Goal: Transaction & Acquisition: Purchase product/service

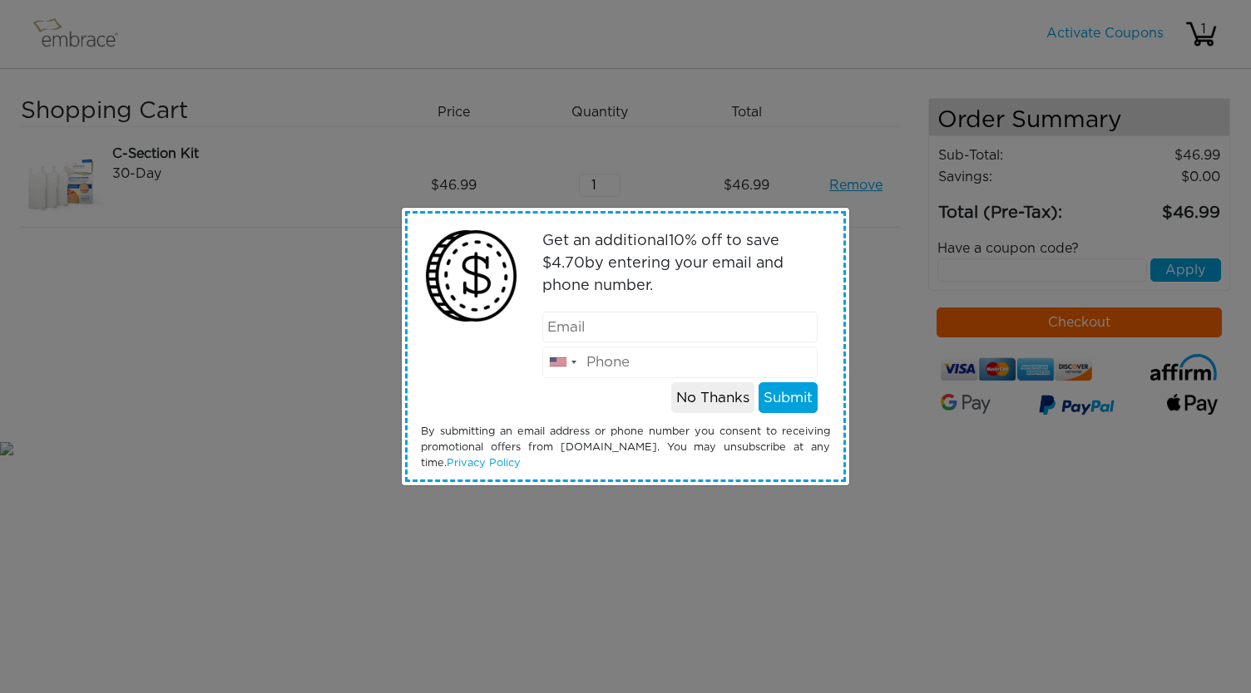
click at [689, 340] on input "email" at bounding box center [680, 328] width 276 height 32
type input "[EMAIL_ADDRESS][DOMAIN_NAME]"
click at [689, 343] on div "13grakat@gmail.com United States +1 Canada +1 Mexico (México) +52 United Kingdo…" at bounding box center [680, 345] width 301 height 67
click at [690, 363] on input "tel" at bounding box center [680, 363] width 276 height 32
type input "3307143978"
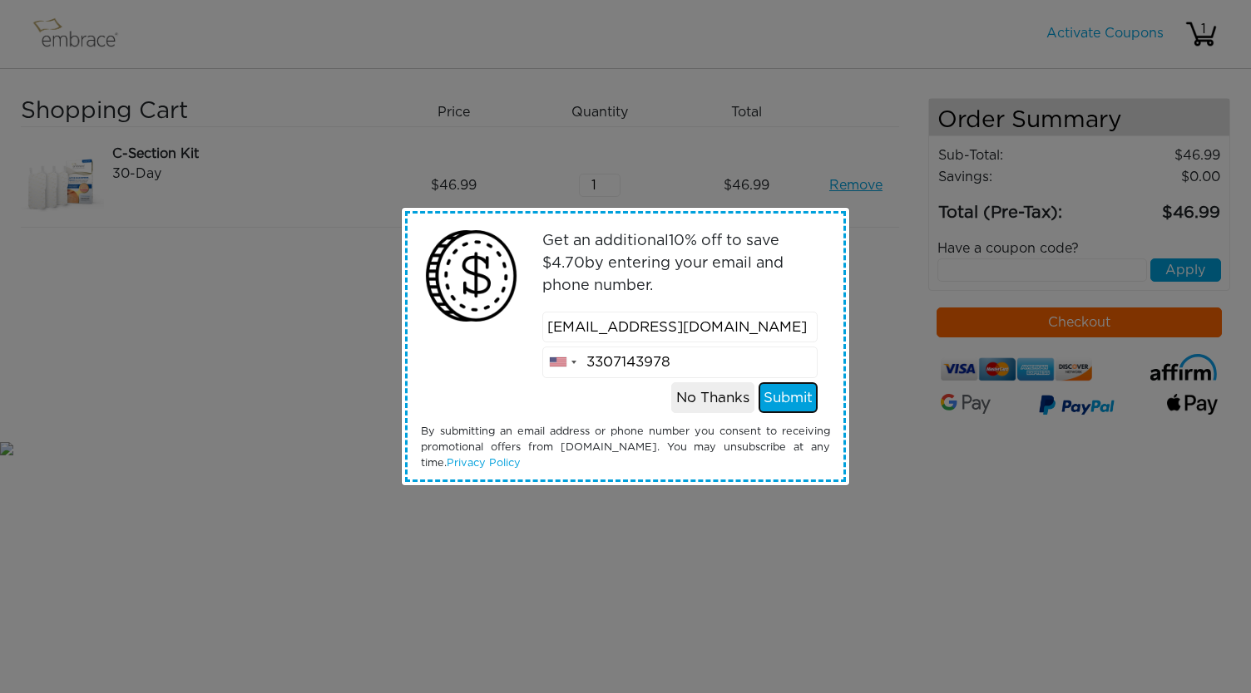
click at [786, 402] on button "Submit" at bounding box center [787, 399] width 59 height 32
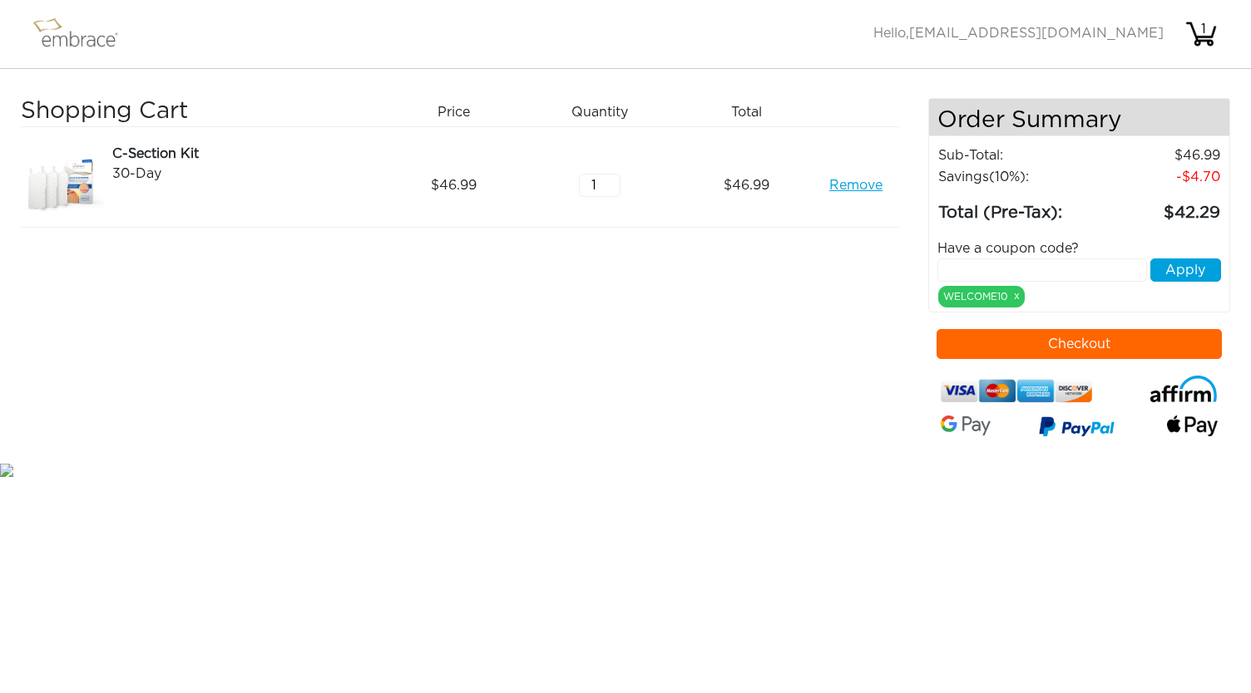
click at [1042, 341] on button "Checkout" at bounding box center [1079, 344] width 286 height 30
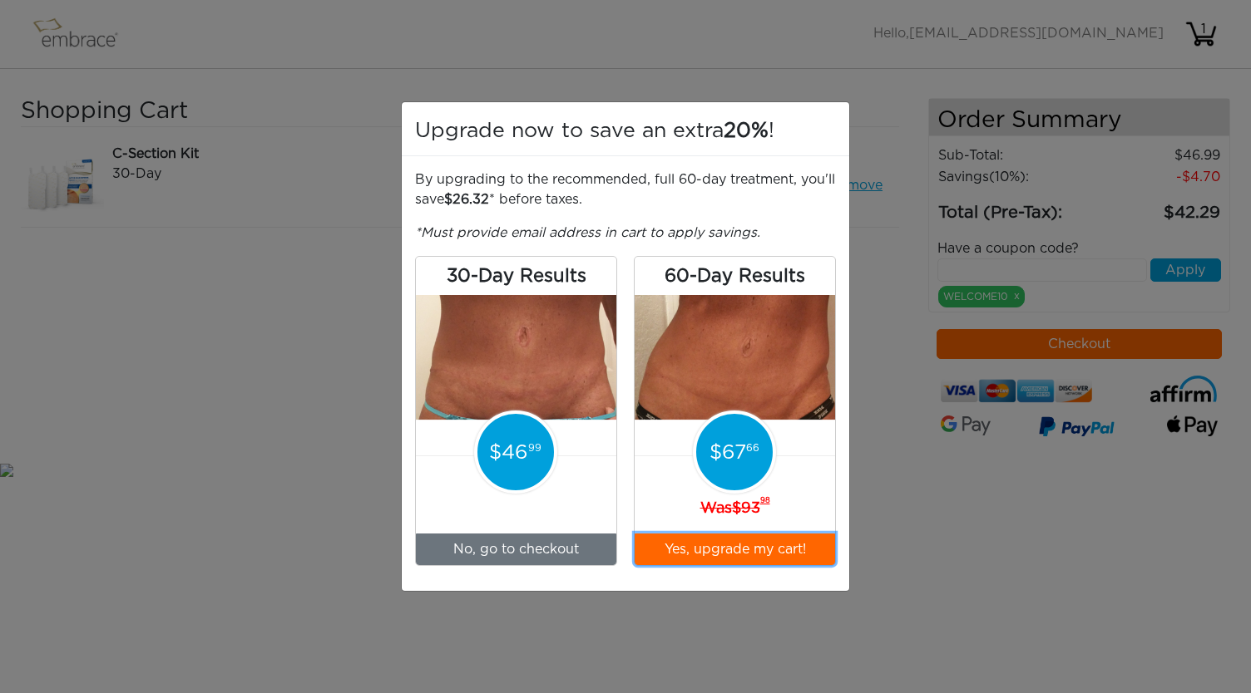
click at [776, 544] on button "Yes, upgrade my cart!" at bounding box center [734, 550] width 200 height 32
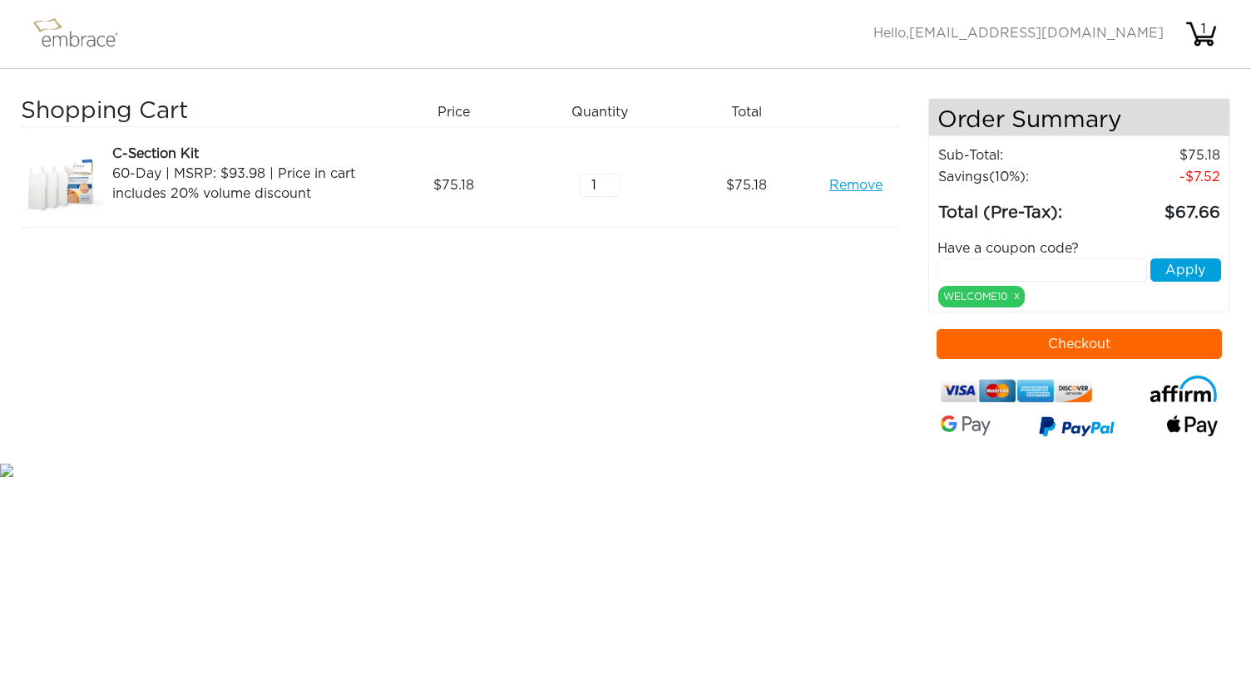
click at [1016, 342] on button "Checkout" at bounding box center [1079, 344] width 286 height 30
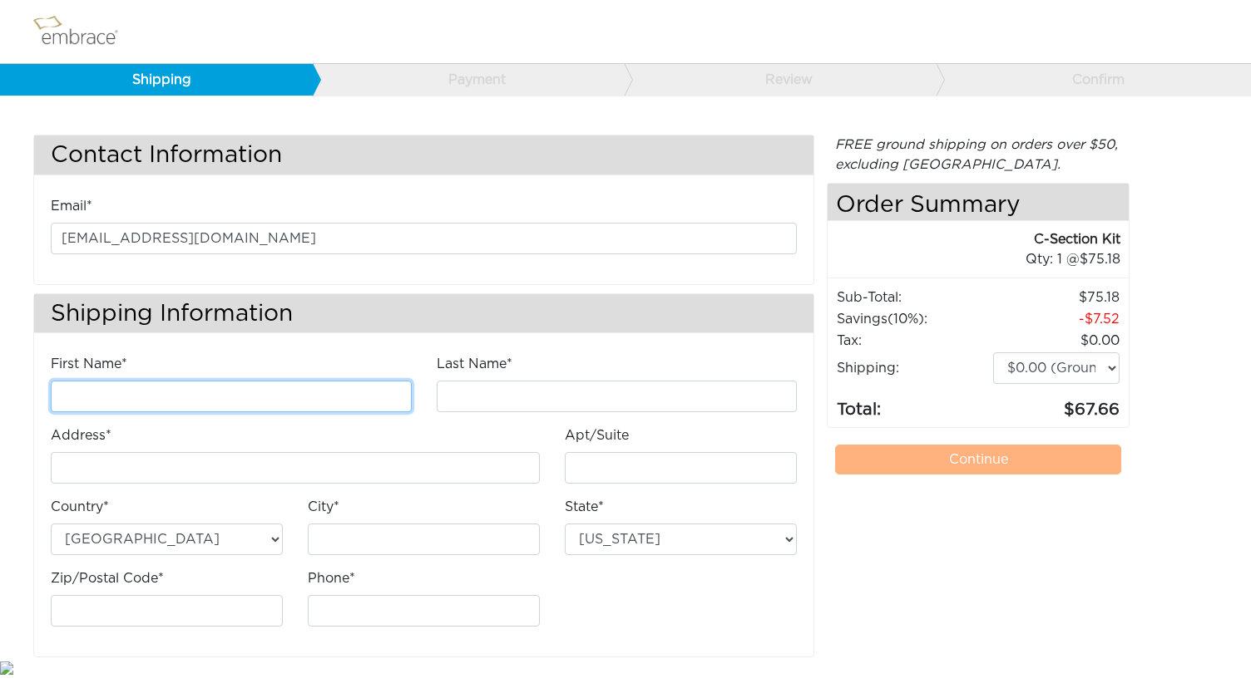
click at [248, 398] on input "First Name*" at bounding box center [231, 397] width 361 height 32
type input "Kathleen"
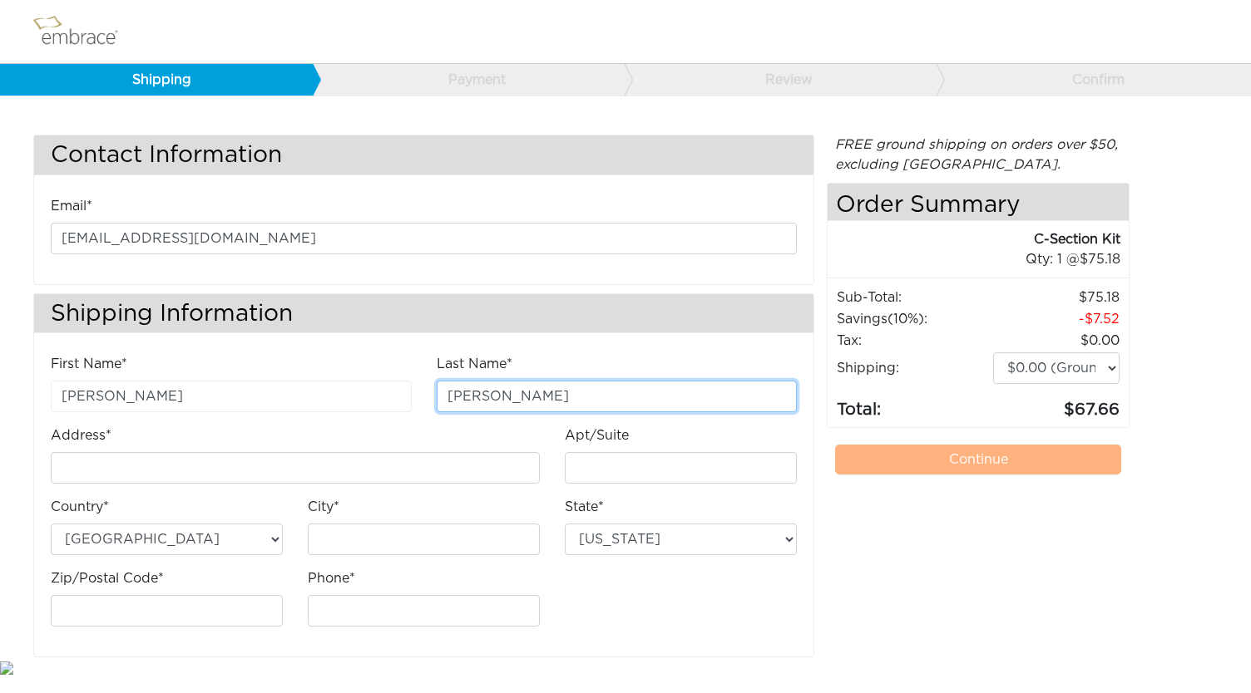
type input "Graham"
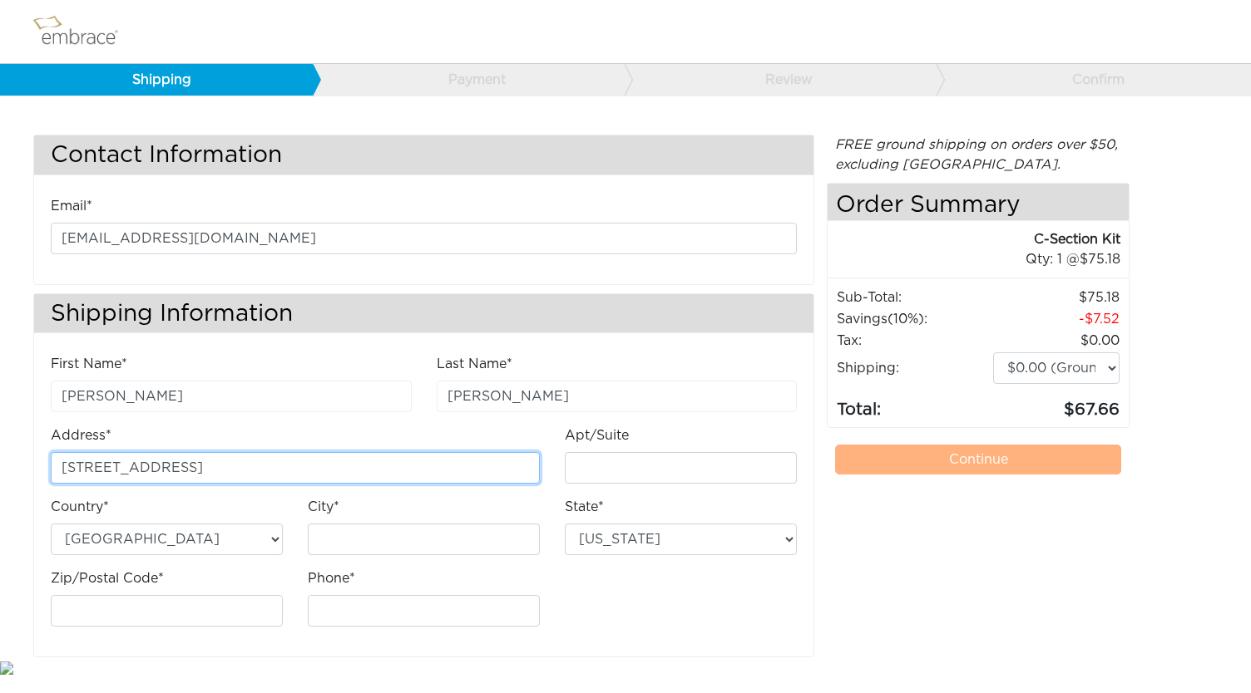
type input "3951 mark avenue"
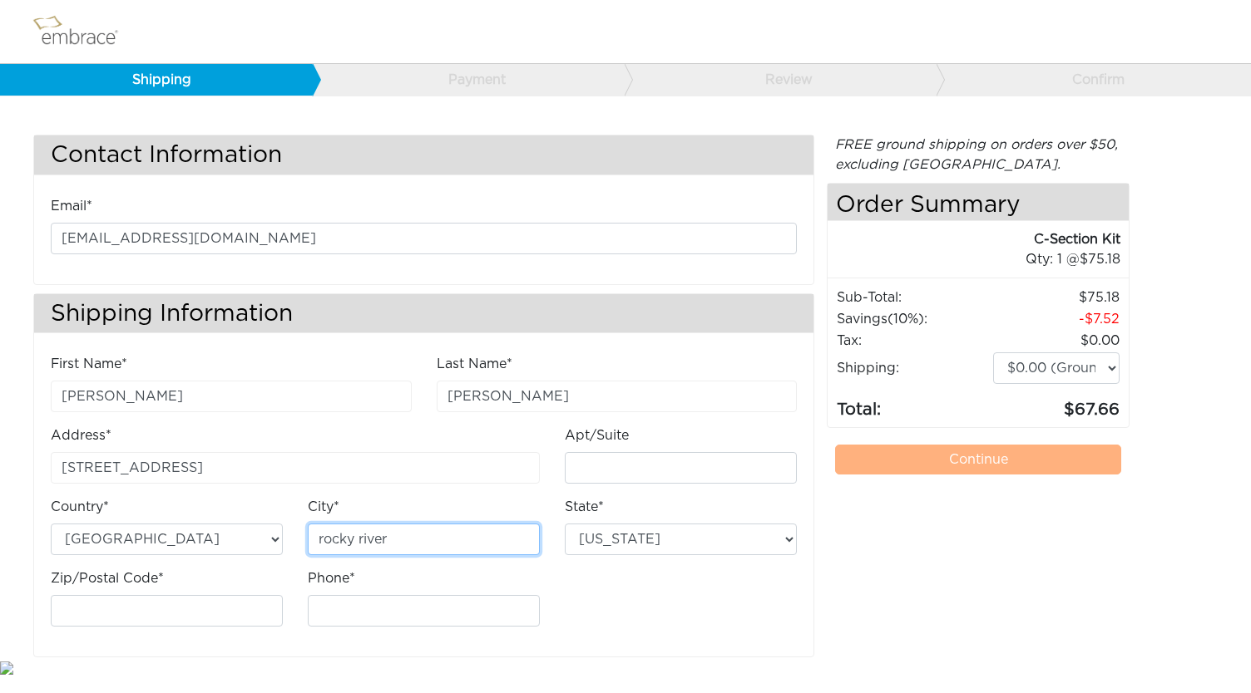
type input "rocky river"
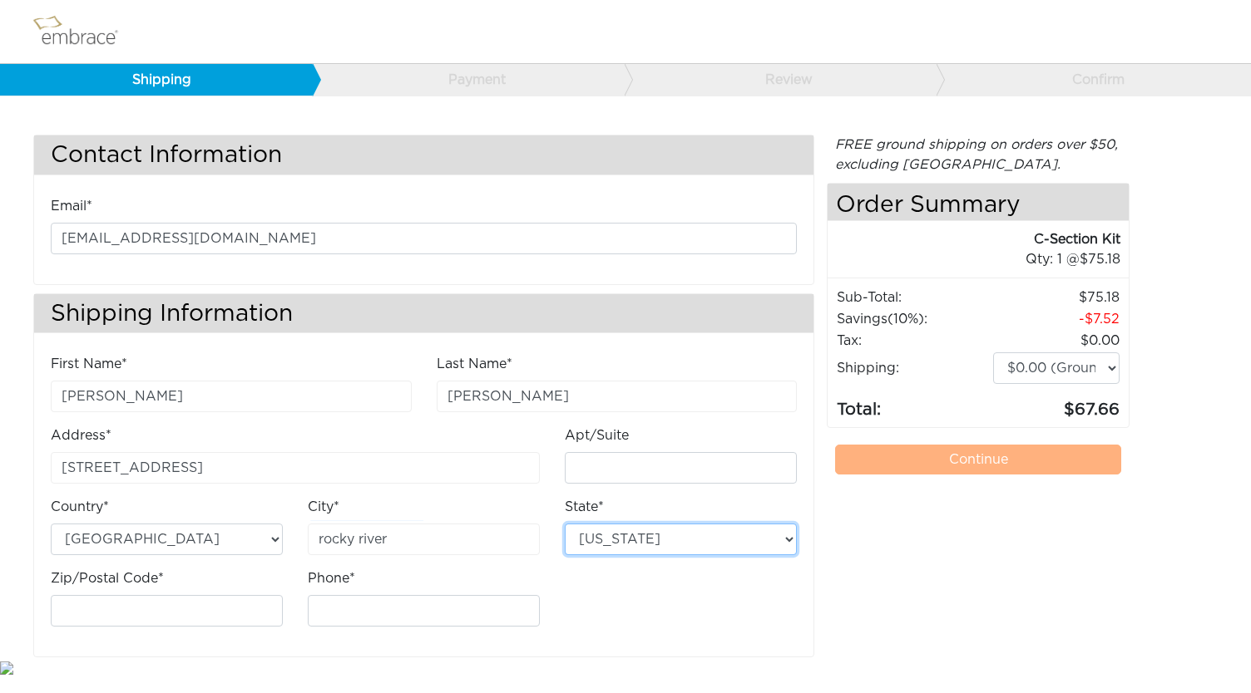
select select "OH"
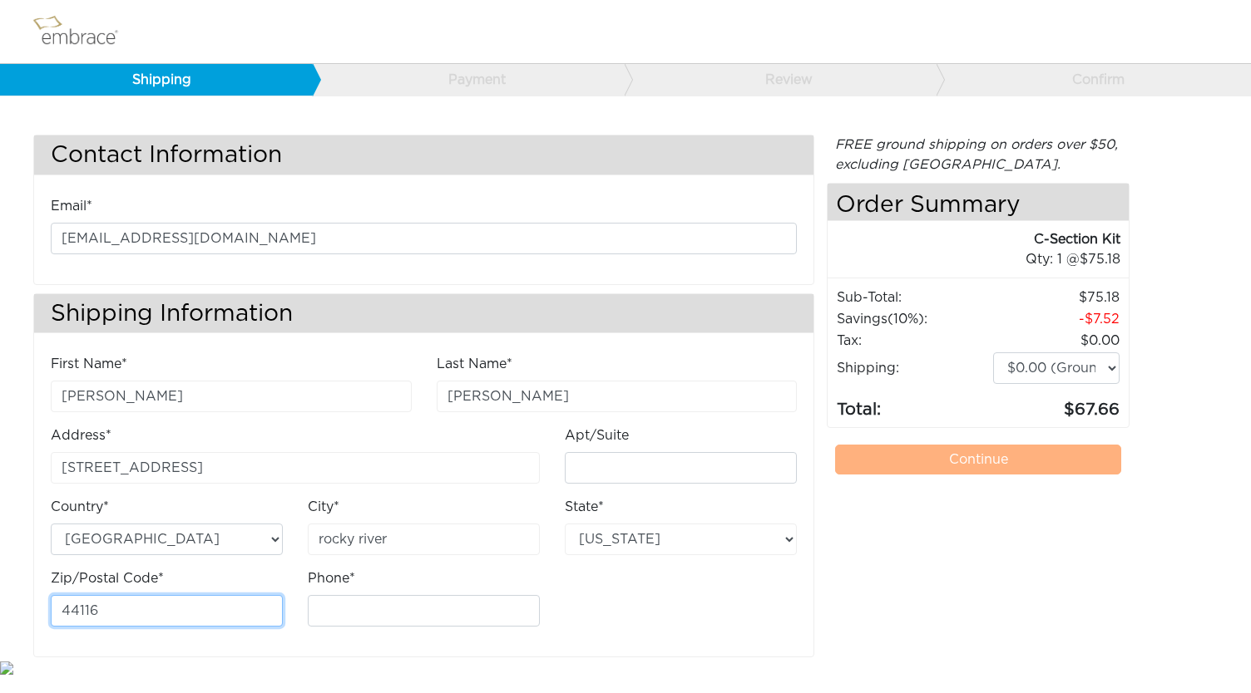
type input "44116"
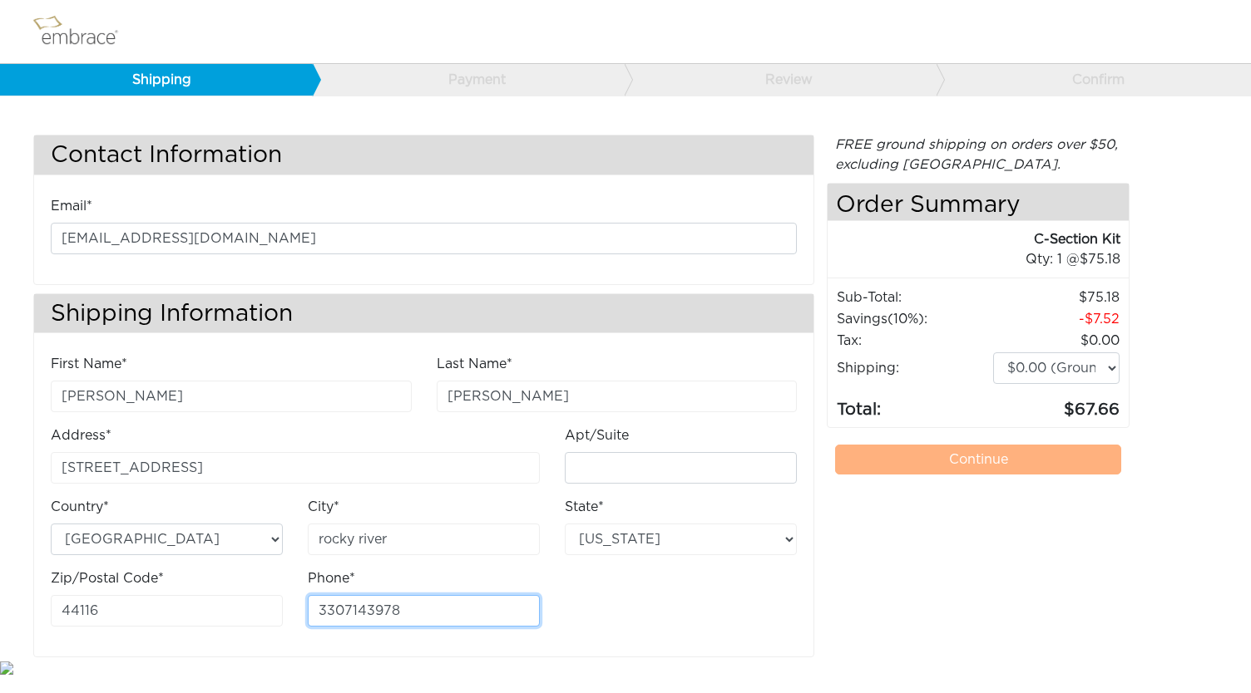
type input "3307143978"
click at [900, 385] on td "Total:" at bounding box center [914, 404] width 156 height 38
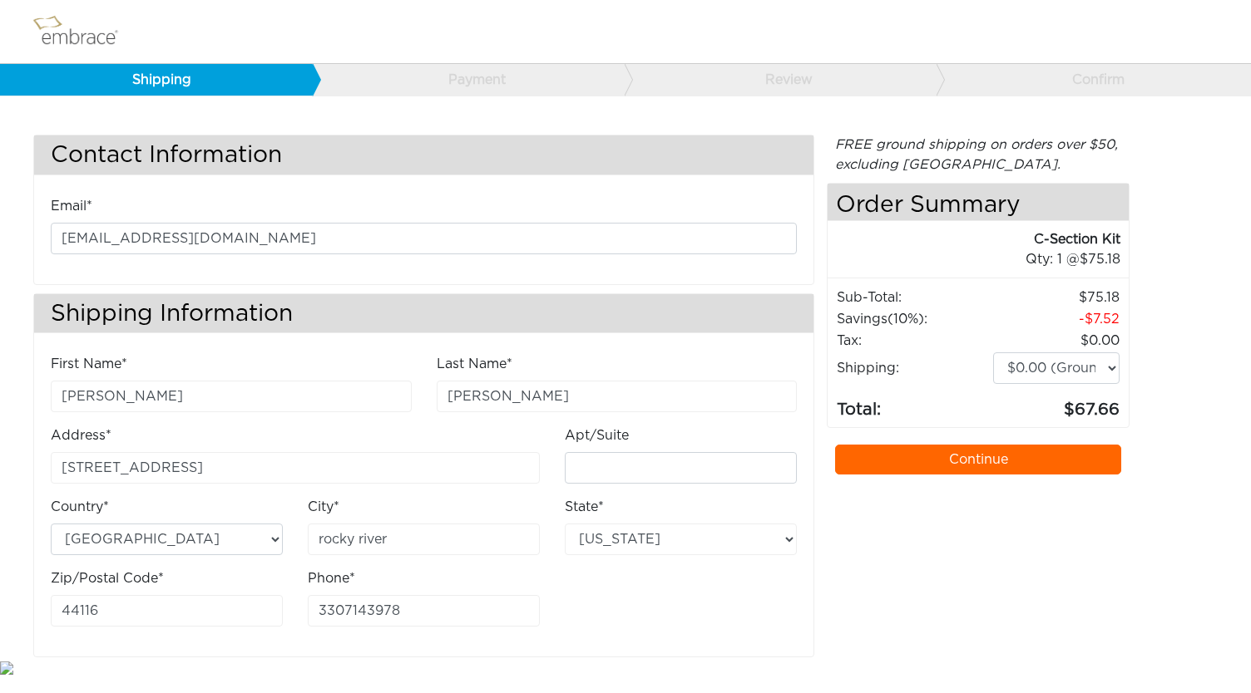
click at [965, 445] on link "Continue" at bounding box center [978, 460] width 286 height 30
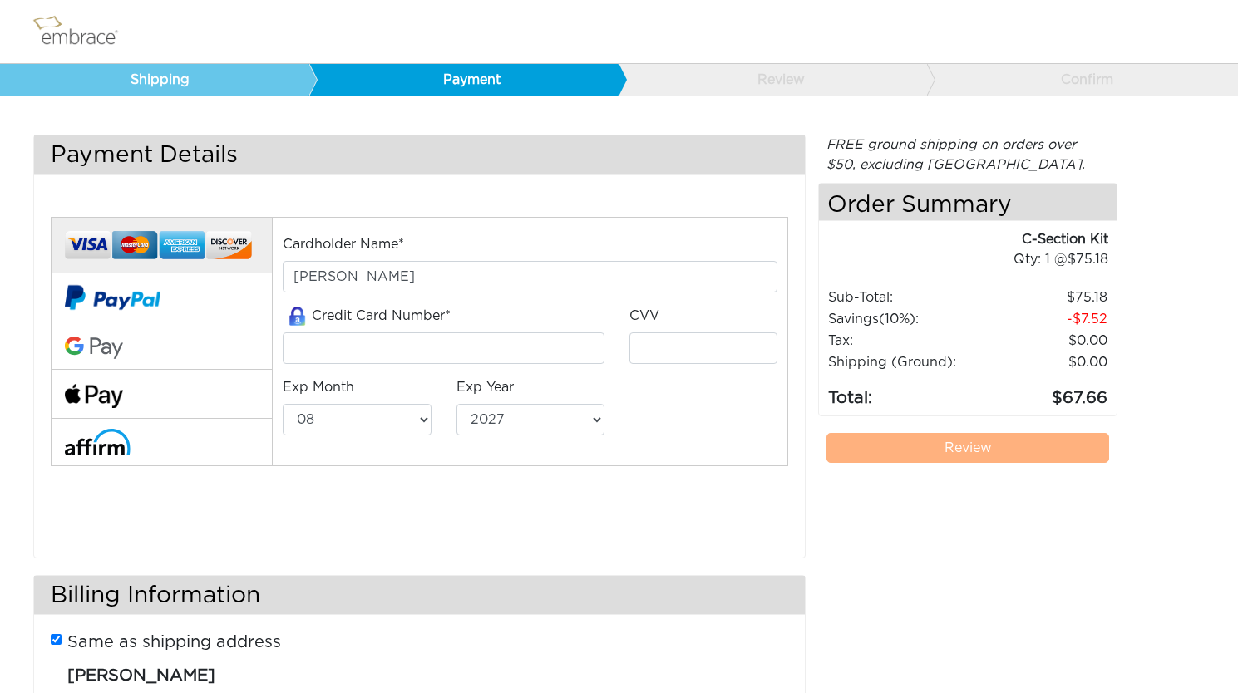
select select "8"
select select "2027"
click at [400, 342] on input "tel" at bounding box center [444, 349] width 322 height 32
type input "4"
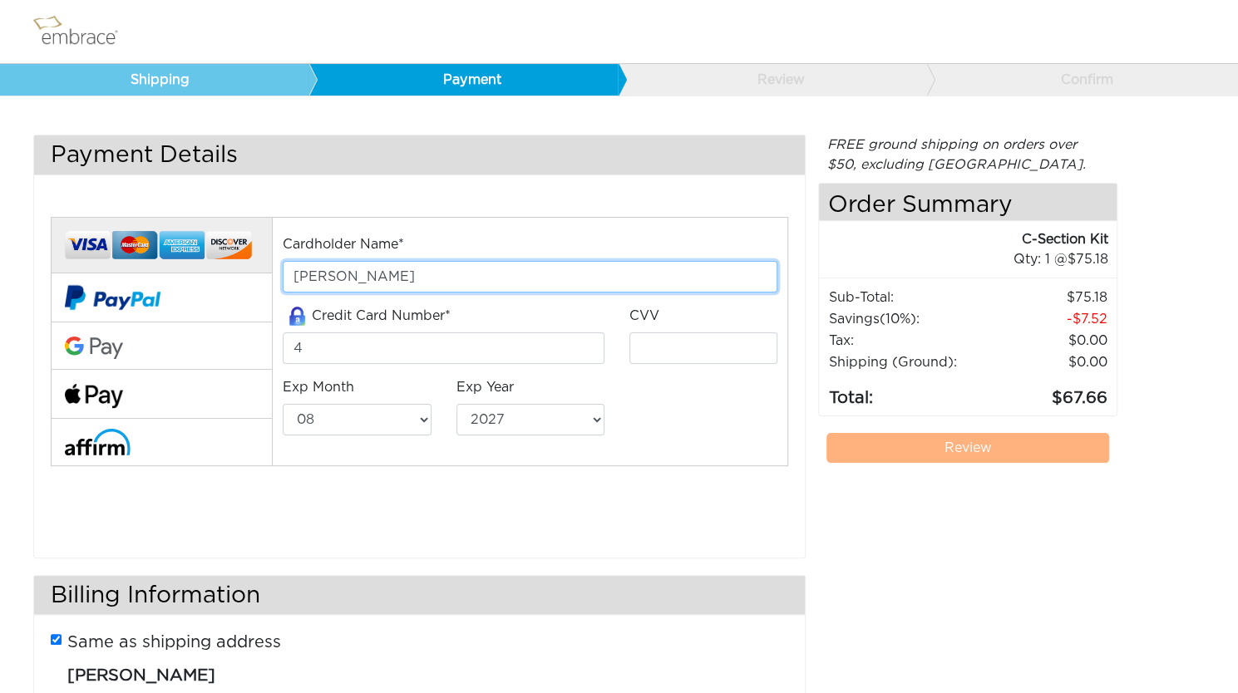
type input "[PERSON_NAME]"
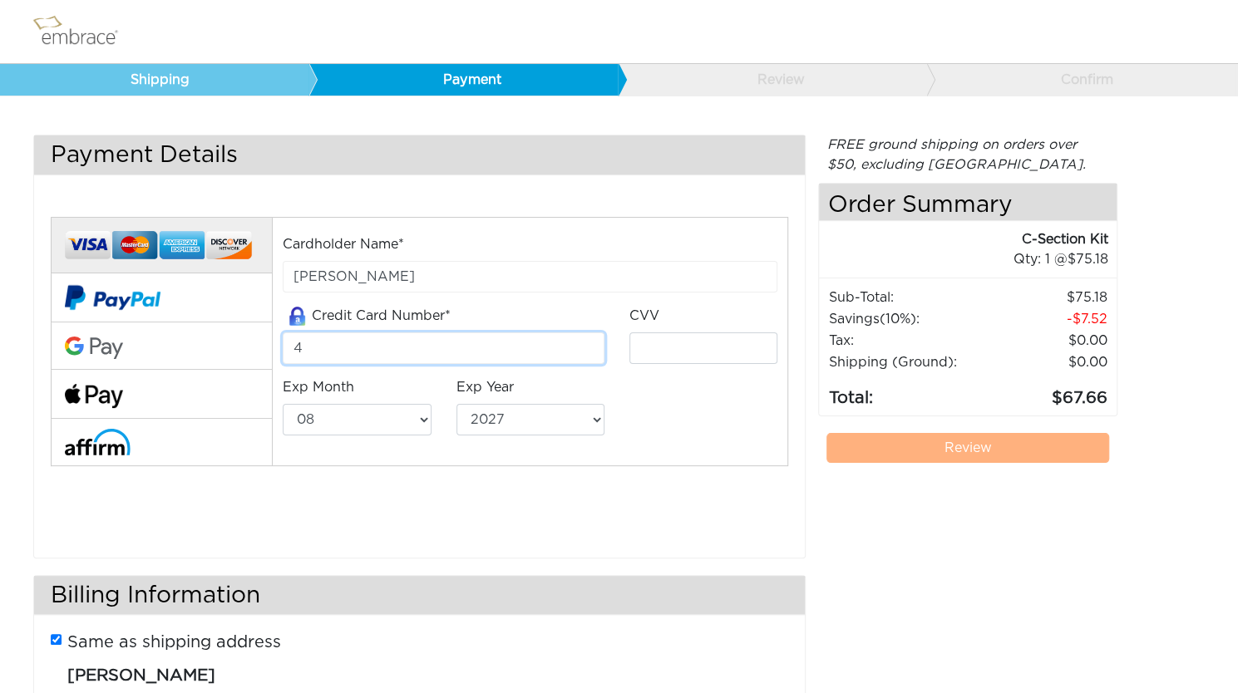
type input "4147202605775830"
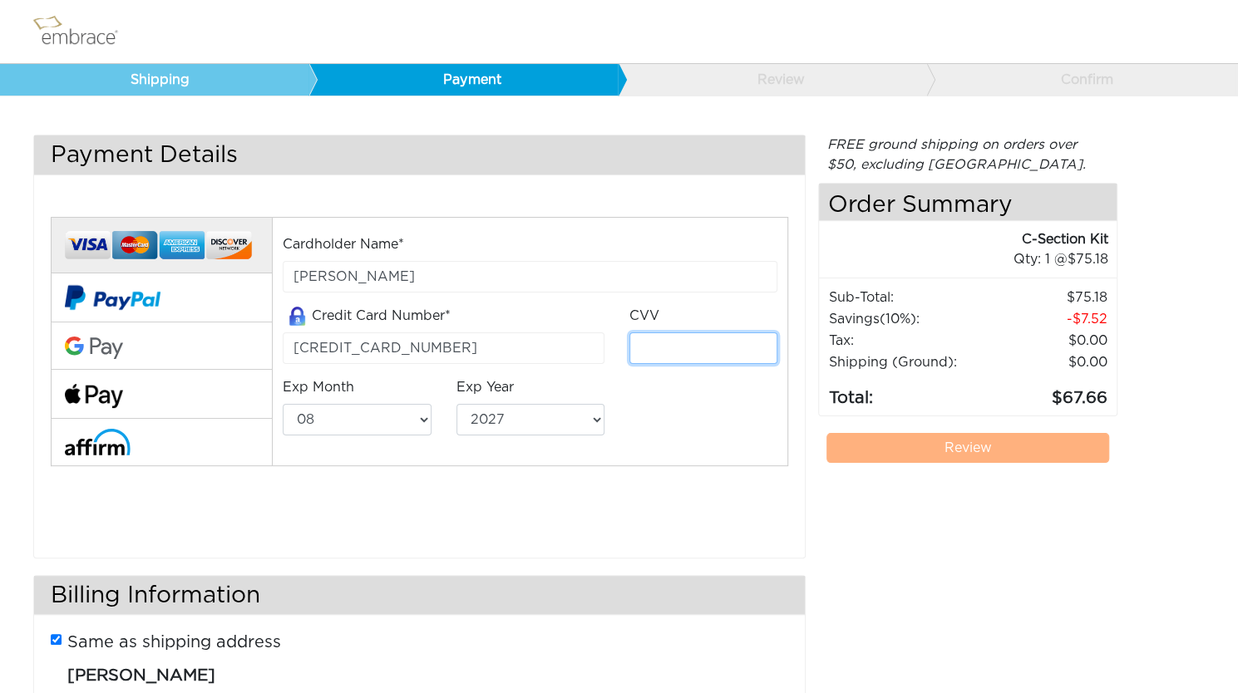
type input "863"
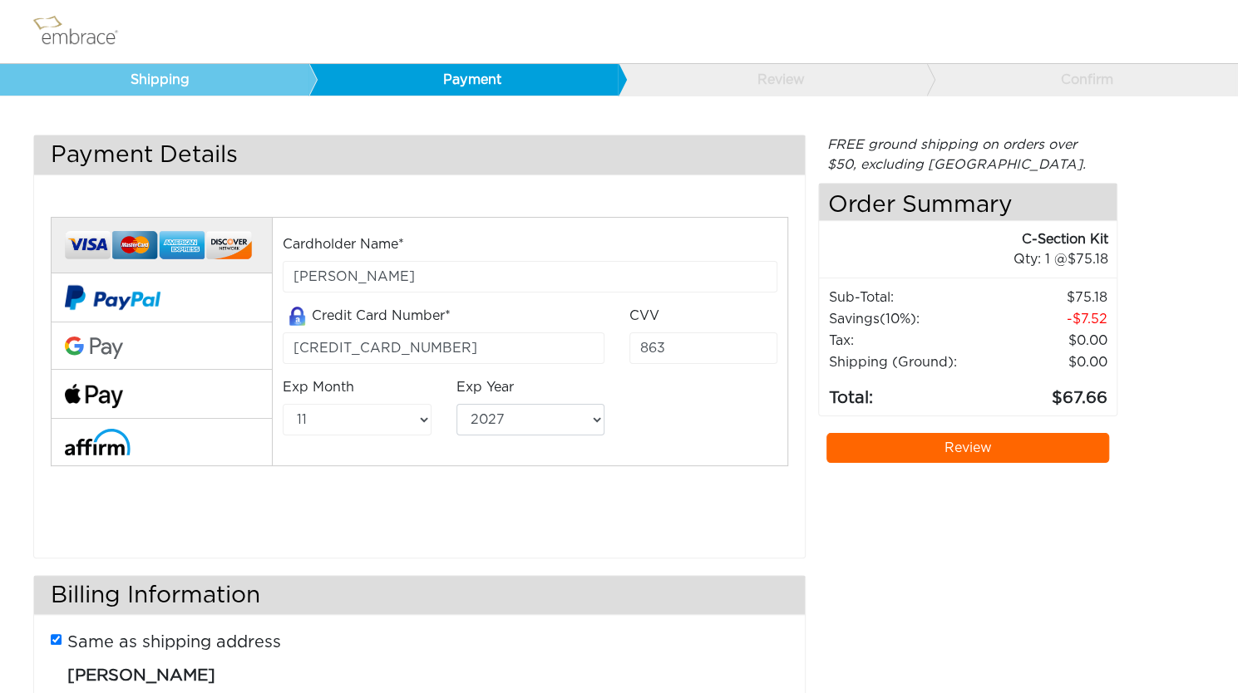
click at [436, 420] on div "Exp Month 01 02 03 04 05 06 07 08 09 10 11 12" at bounding box center [356, 414] width 173 height 72
click at [422, 423] on select "01 02 03 04 05 06 07 08 09 10 11 12" at bounding box center [357, 420] width 148 height 32
select select "5"
click at [283, 404] on select "01 02 03 04 05 06 07 08 09 10 11 12" at bounding box center [357, 420] width 148 height 32
click at [503, 417] on select "2025 2026 2027 2028 2029 2030 2031 2032 2033 2034 2035 2036 2037 2038 2039" at bounding box center [531, 420] width 148 height 32
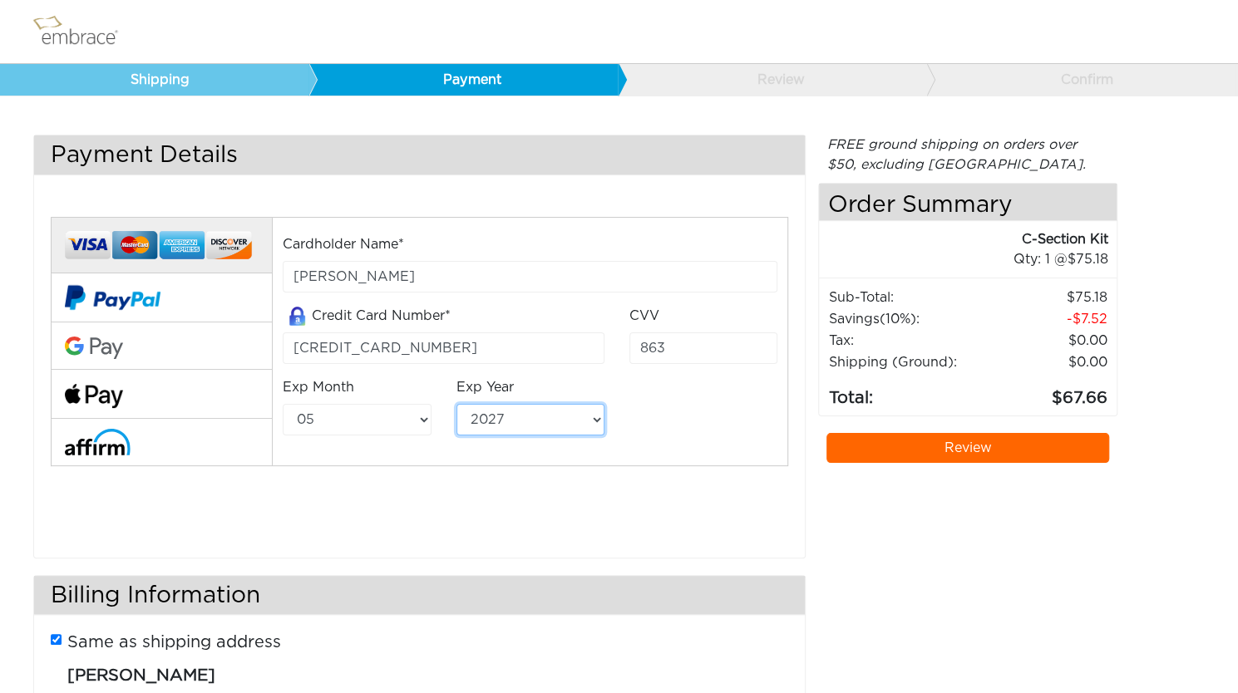
select select "2028"
click at [457, 404] on select "2025 2026 2027 2028 2029 2030 2031 2032 2033 2034 2035 2036 2037 2038 2039" at bounding box center [531, 420] width 148 height 32
click at [1009, 461] on link "Review" at bounding box center [968, 448] width 283 height 30
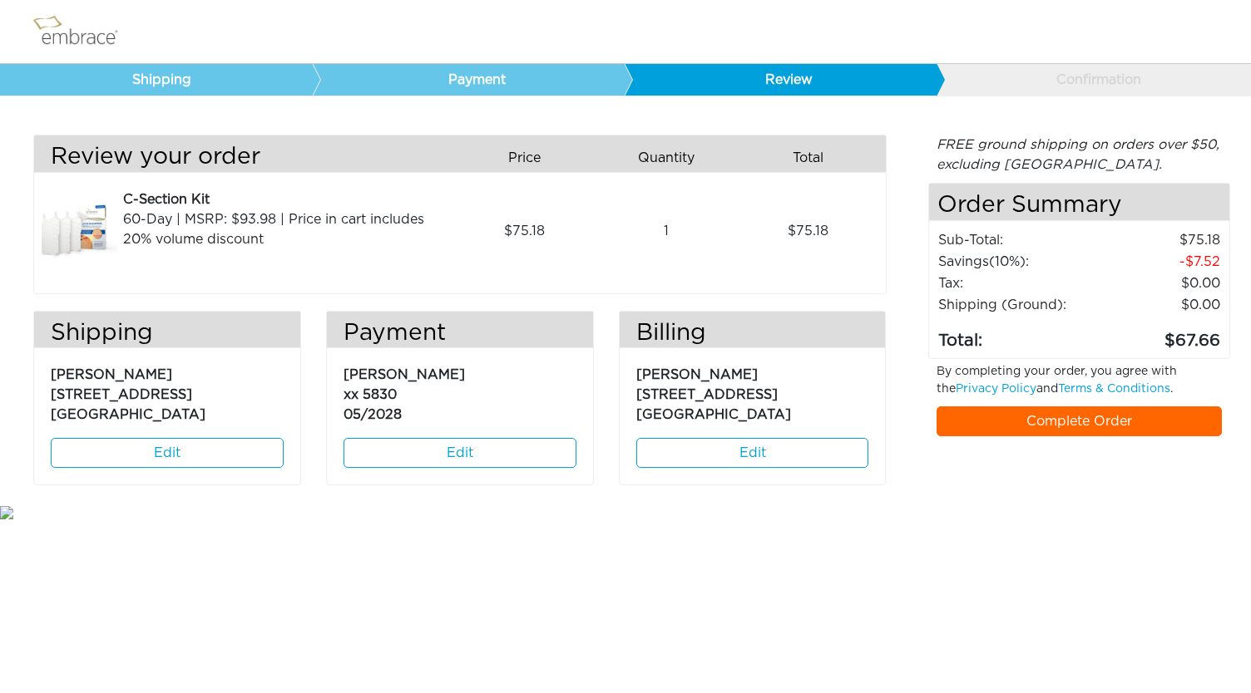
click at [1004, 425] on link "Complete Order" at bounding box center [1079, 422] width 286 height 30
